Goal: Task Accomplishment & Management: Use online tool/utility

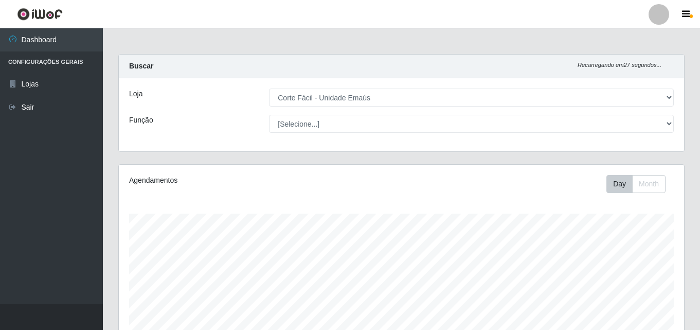
select select "201"
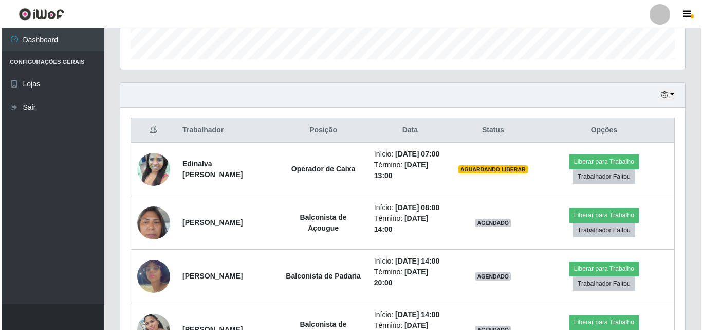
scroll to position [213, 565]
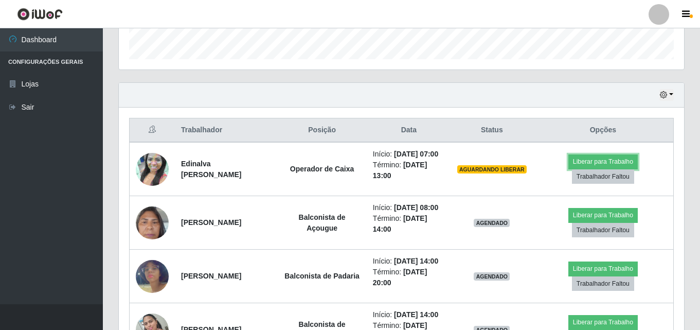
click at [585, 163] on button "Liberar para Trabalho" at bounding box center [602, 161] width 69 height 14
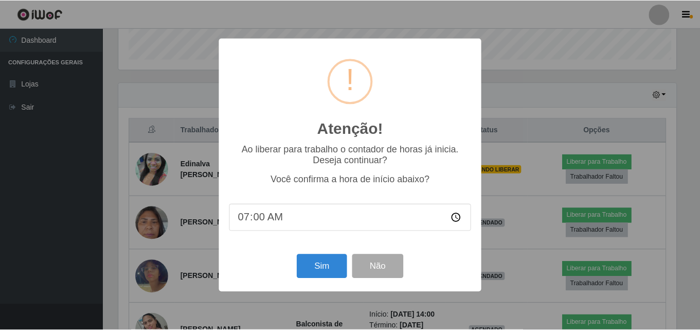
scroll to position [213, 560]
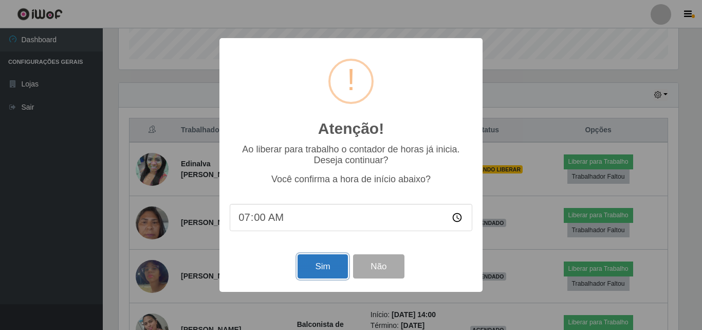
click at [332, 275] on button "Sim" at bounding box center [323, 266] width 50 height 24
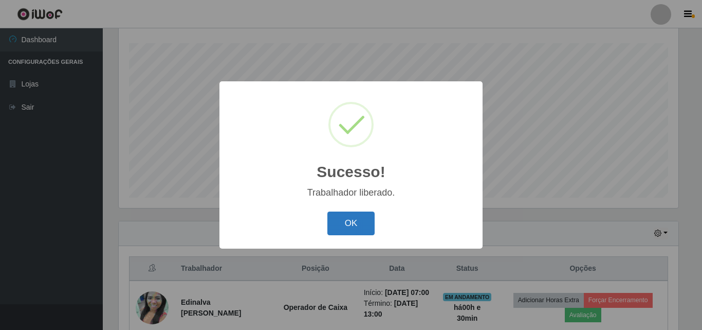
click at [339, 228] on button "OK" at bounding box center [352, 223] width 48 height 24
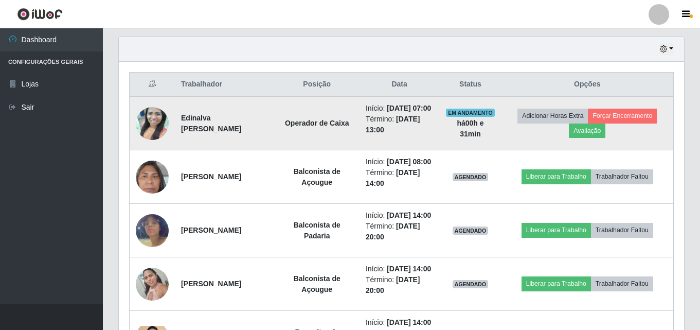
scroll to position [286, 0]
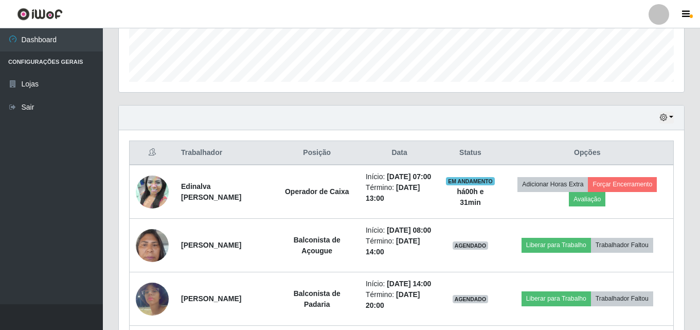
click at [675, 113] on div "Hoje 1 dia 3 dias 1 Semana Não encerrados" at bounding box center [401, 117] width 565 height 25
click at [674, 114] on div "Hoje 1 dia 3 dias 1 Semana Não encerrados" at bounding box center [401, 117] width 565 height 25
click at [669, 116] on button "button" at bounding box center [666, 118] width 14 height 12
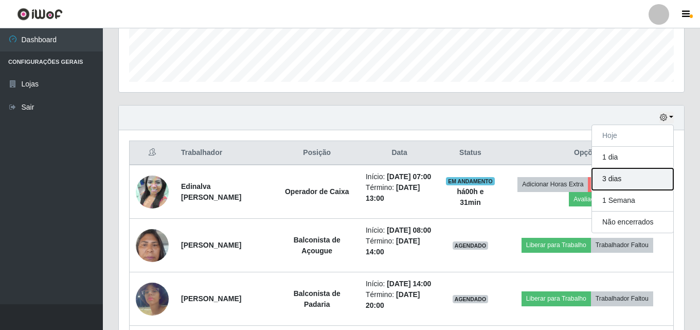
click at [629, 185] on button "3 dias" at bounding box center [632, 179] width 81 height 22
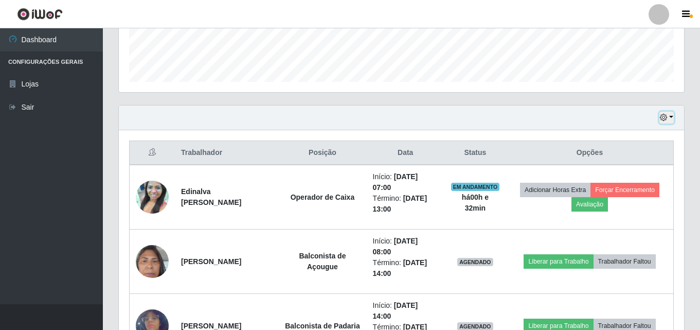
click at [668, 116] on button "button" at bounding box center [666, 118] width 14 height 12
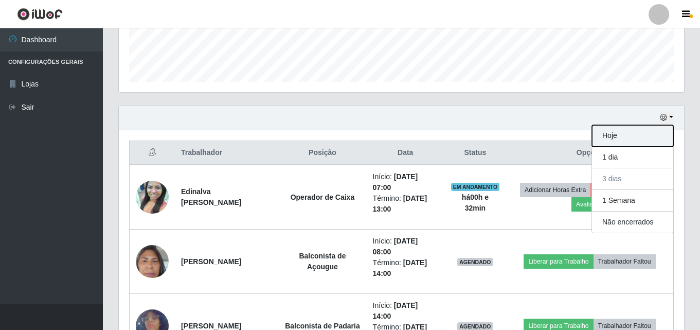
click at [642, 144] on button "Hoje" at bounding box center [632, 136] width 81 height 22
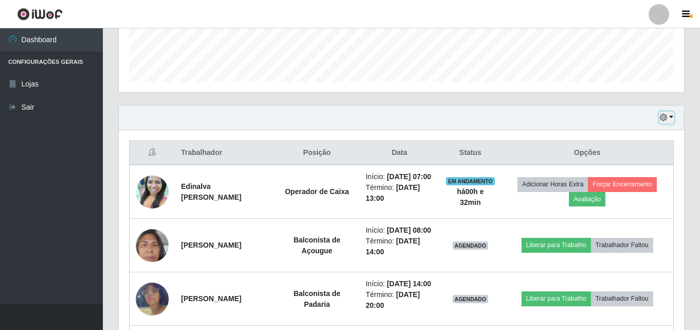
click at [671, 114] on button "button" at bounding box center [666, 118] width 14 height 12
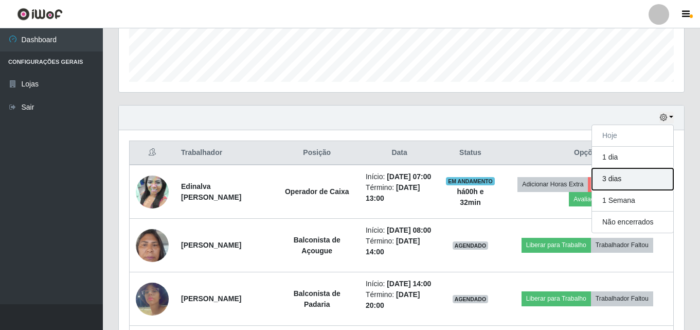
click at [637, 180] on button "3 dias" at bounding box center [632, 179] width 81 height 22
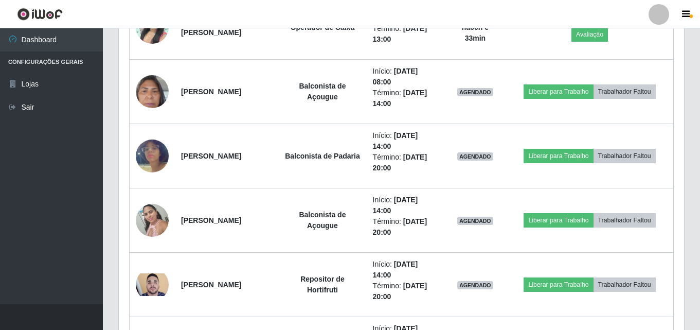
scroll to position [337, 0]
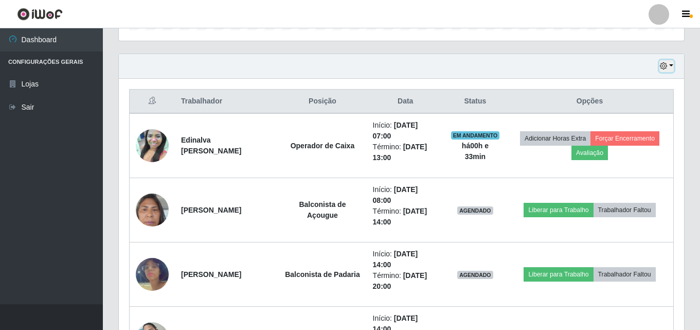
click at [669, 66] on button "button" at bounding box center [666, 66] width 14 height 12
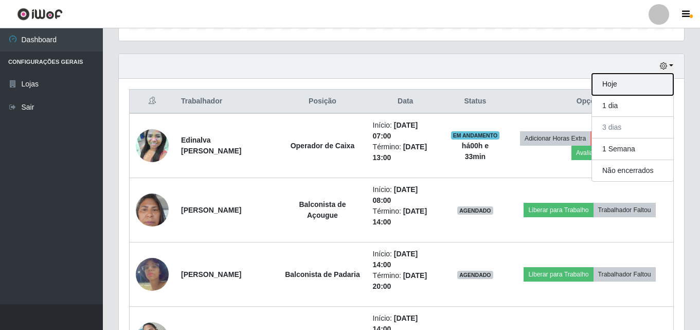
click at [641, 88] on button "Hoje" at bounding box center [632, 85] width 81 height 22
